Goal: Task Accomplishment & Management: Complete application form

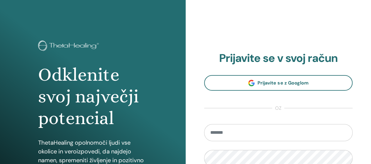
click at [218, 130] on input "email" at bounding box center [278, 132] width 149 height 17
type input "**********"
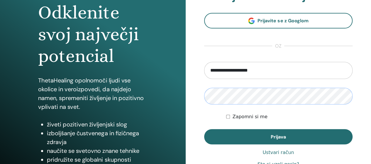
scroll to position [117, 0]
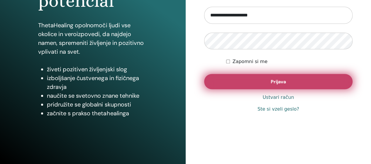
click at [278, 81] on font "Prijava" at bounding box center [277, 82] width 15 height 6
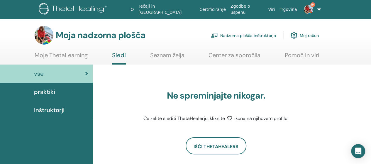
click at [235, 37] on font "Nadzorna plošča inštruktorja" at bounding box center [248, 35] width 56 height 5
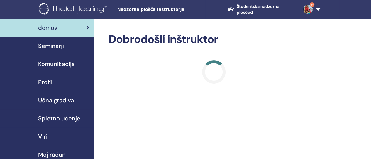
click at [52, 47] on font "Seminarji" at bounding box center [51, 46] width 26 height 8
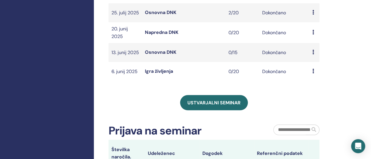
scroll to position [234, 0]
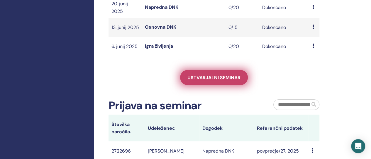
click at [209, 81] on font "Ustvarjalni seminar" at bounding box center [213, 78] width 53 height 6
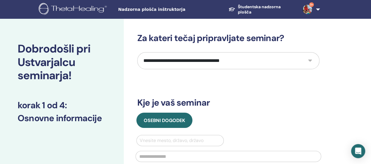
click at [309, 60] on select "**********" at bounding box center [228, 60] width 182 height 17
select select "**"
click at [137, 52] on select "**********" at bounding box center [228, 60] width 182 height 17
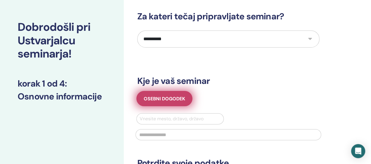
scroll to position [29, 0]
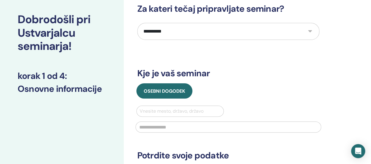
click at [152, 112] on div at bounding box center [179, 111] width 81 height 8
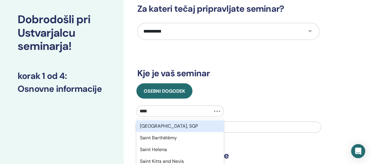
type input "*****"
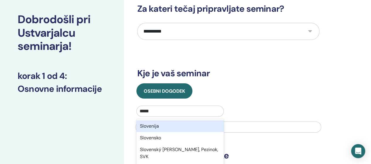
click at [158, 125] on div "Slovenija" at bounding box center [180, 126] width 88 height 12
click at [158, 125] on input "text" at bounding box center [227, 126] width 185 height 11
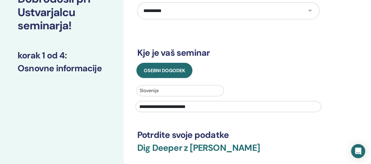
scroll to position [59, 0]
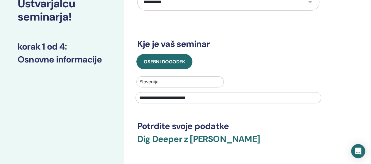
click at [165, 96] on input "**********" at bounding box center [227, 97] width 185 height 11
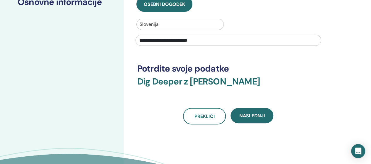
scroll to position [117, 0]
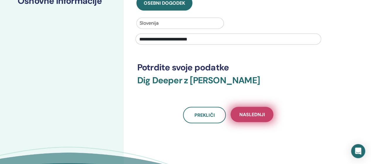
type input "**********"
click at [248, 113] on span "Naslednji" at bounding box center [251, 114] width 25 height 6
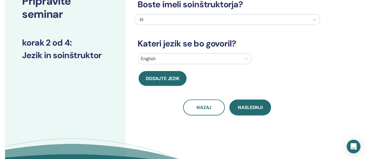
scroll to position [59, 0]
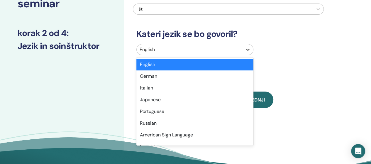
click at [248, 50] on icon at bounding box center [248, 50] width 4 height 2
type input "**"
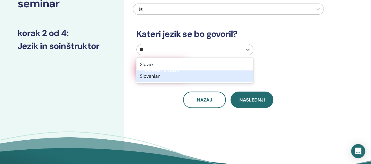
drag, startPoint x: 143, startPoint y: 74, endPoint x: 148, endPoint y: 75, distance: 4.8
click at [143, 74] on div "Slovenian" at bounding box center [194, 76] width 117 height 12
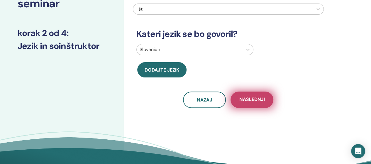
click at [258, 101] on span "Naslednji" at bounding box center [251, 99] width 25 height 7
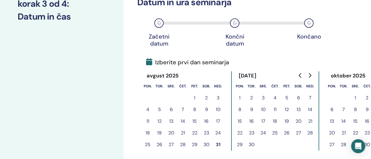
scroll to position [146, 0]
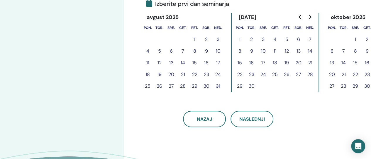
click at [297, 63] on button "20" at bounding box center [298, 63] width 12 height 12
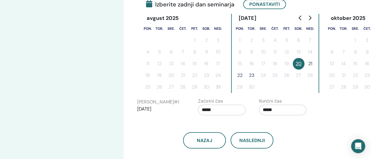
click at [310, 64] on button "21" at bounding box center [310, 64] width 12 height 12
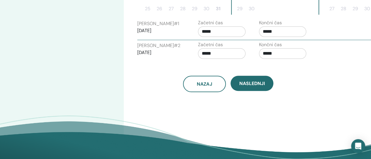
scroll to position [234, 0]
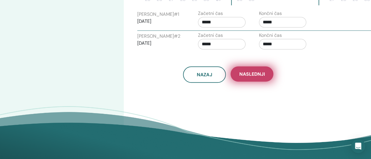
click at [254, 74] on span "Naslednji" at bounding box center [251, 74] width 25 height 6
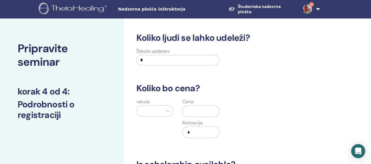
scroll to position [0, 0]
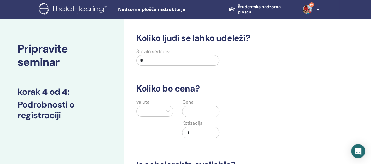
click at [151, 59] on input "*" at bounding box center [177, 60] width 83 height 11
type input "**"
click at [169, 110] on icon at bounding box center [168, 111] width 6 height 6
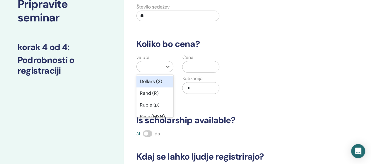
scroll to position [45, 0]
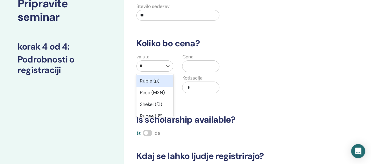
type input "**"
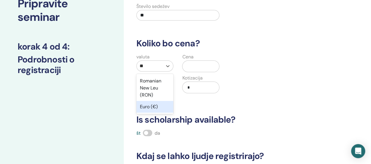
click at [142, 105] on div "Euro (€)" at bounding box center [154, 107] width 37 height 12
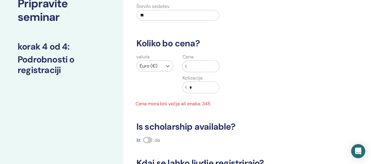
click at [194, 63] on input "text" at bounding box center [203, 66] width 32 height 11
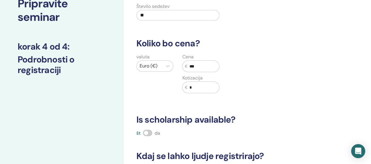
type input "***"
click at [148, 133] on span at bounding box center [147, 133] width 9 height 6
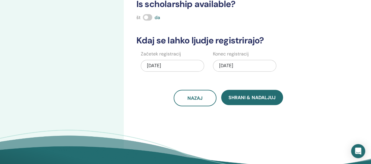
scroll to position [162, 0]
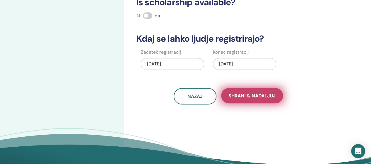
click at [253, 97] on span "Shrani & Nadaljuj" at bounding box center [251, 96] width 47 height 6
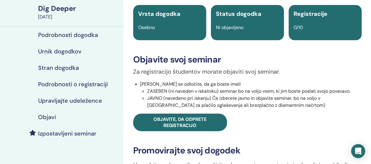
scroll to position [117, 0]
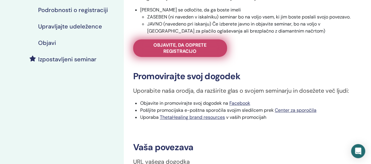
click at [183, 51] on span "Objavite, da odprete registracijo" at bounding box center [179, 48] width 79 height 12
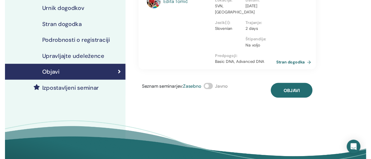
scroll to position [88, 0]
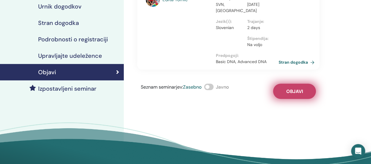
click at [295, 93] on span "Objavi" at bounding box center [294, 91] width 17 height 6
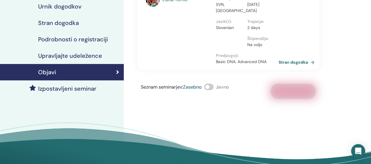
click at [209, 87] on span at bounding box center [208, 87] width 9 height 6
click at [295, 93] on div "Seznam seminarjev : Zasebno Javno Objavljeno" at bounding box center [228, 91] width 182 height 15
click at [86, 88] on h4 "Izpostavljeni seminar" at bounding box center [67, 88] width 58 height 7
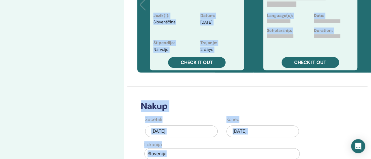
scroll to position [205, 0]
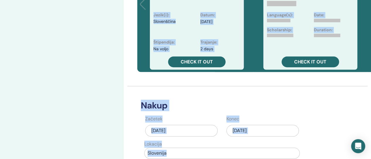
click at [206, 95] on div "Nakup Začetek avg./31, 2025 Konec avg./31, 2025 Lokacija Slovenija Nakup" at bounding box center [228, 136] width 182 height 100
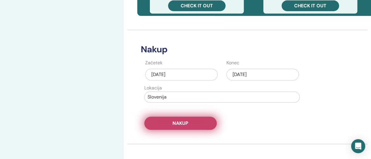
scroll to position [264, 0]
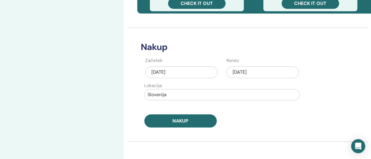
click at [247, 75] on div "avg./31, 2025" at bounding box center [262, 73] width 72 height 12
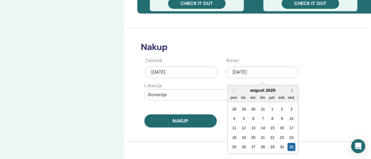
click at [292, 89] on span "Next Month" at bounding box center [292, 90] width 0 height 6
click at [236, 127] on div "15" at bounding box center [234, 128] width 8 height 8
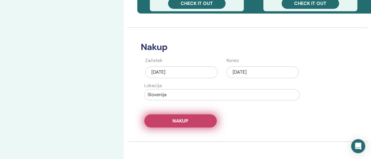
click at [191, 121] on button "Nakup" at bounding box center [180, 121] width 72 height 13
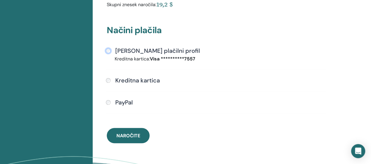
scroll to position [218, 0]
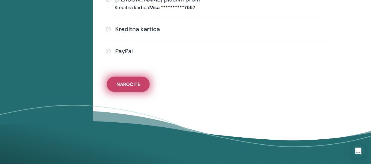
click at [134, 84] on font "Naročite" at bounding box center [128, 84] width 24 height 6
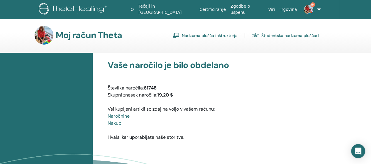
click at [197, 37] on font "Nadzorna plošča inštruktorja" at bounding box center [210, 35] width 56 height 5
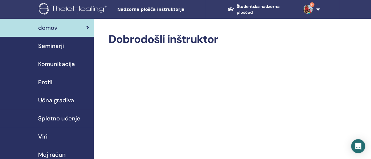
click at [61, 46] on font "Seminarji" at bounding box center [51, 46] width 26 height 8
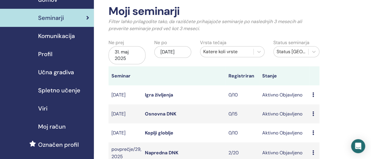
scroll to position [88, 0]
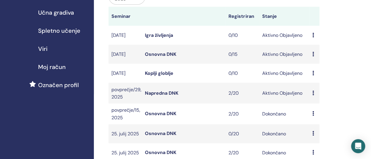
click at [159, 76] on font "Koplji globlje" at bounding box center [159, 73] width 28 height 6
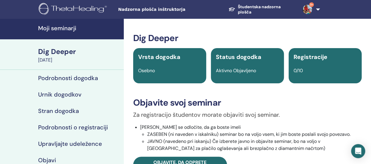
click at [69, 79] on h4 "Podrobnosti dogodka" at bounding box center [68, 77] width 60 height 7
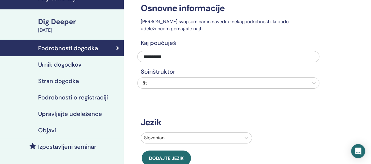
scroll to position [29, 0]
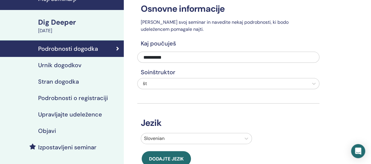
click at [63, 23] on div "Dig Deeper" at bounding box center [79, 22] width 82 height 10
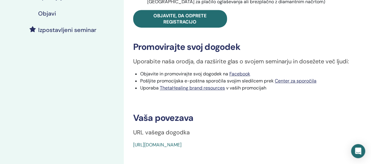
scroll to position [234, 0]
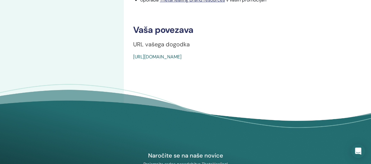
drag, startPoint x: 267, startPoint y: 59, endPoint x: 131, endPoint y: 64, distance: 136.1
copy link "https://www.thetahealing.com/seminar-376197-details.html"
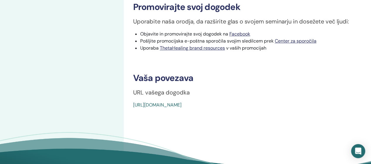
scroll to position [117, 0]
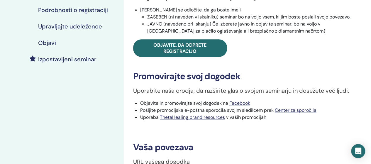
click at [77, 10] on h4 "Podrobnosti o registraciji" at bounding box center [73, 9] width 70 height 7
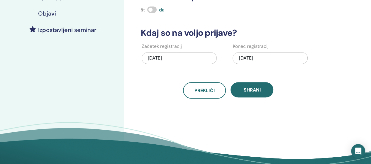
scroll to position [88, 0]
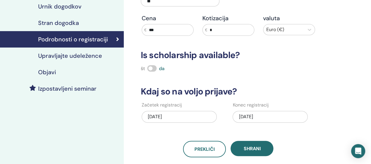
click at [73, 57] on h4 "Upravljajte udeležence" at bounding box center [70, 55] width 64 height 7
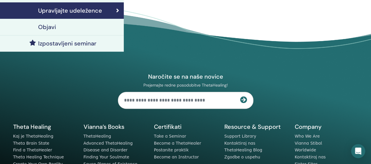
scroll to position [138, 0]
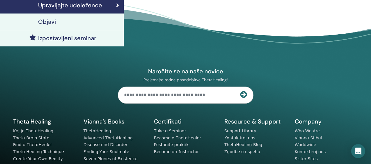
click at [50, 21] on h4 "Objavi" at bounding box center [47, 21] width 18 height 7
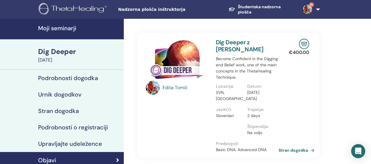
click at [306, 7] on img at bounding box center [306, 9] width 9 height 9
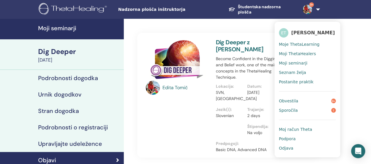
click at [299, 99] on link "Obvestila 9+" at bounding box center [307, 100] width 57 height 9
